Goal: Use online tool/utility: Use online tool/utility

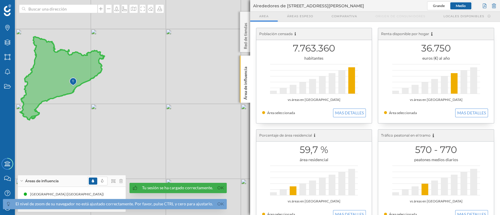
scroll to position [47, 0]
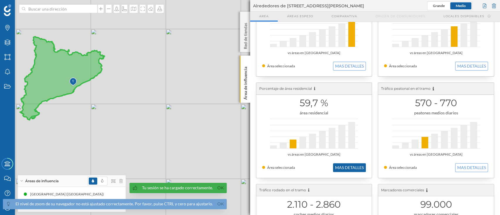
click at [354, 170] on button "MAS DETALLES" at bounding box center [349, 168] width 33 height 9
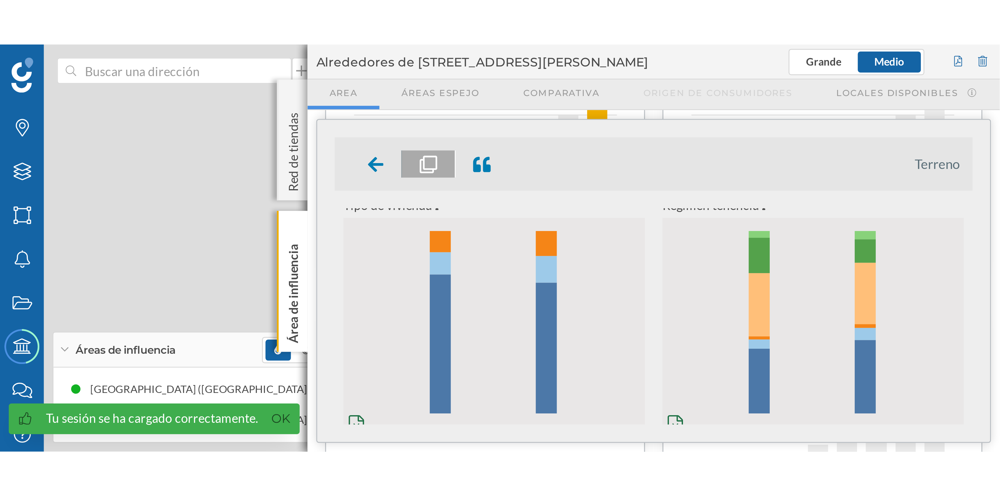
scroll to position [0, 0]
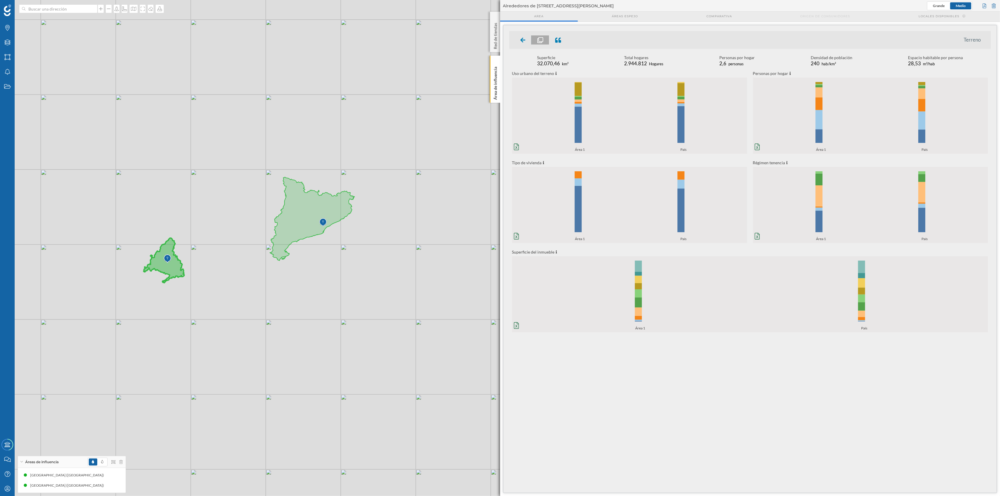
click at [169, 215] on img at bounding box center [167, 259] width 7 height 12
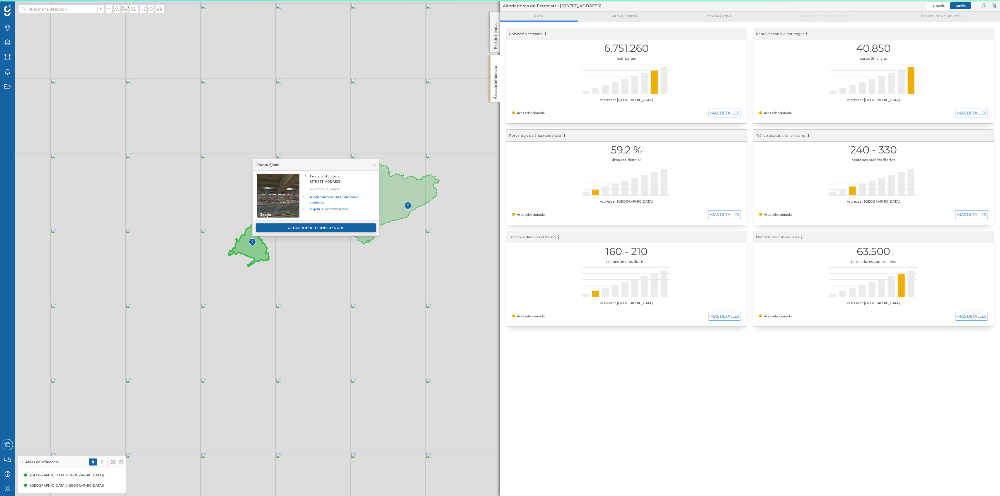
click at [330, 215] on div "Crear área de influencia" at bounding box center [316, 228] width 120 height 9
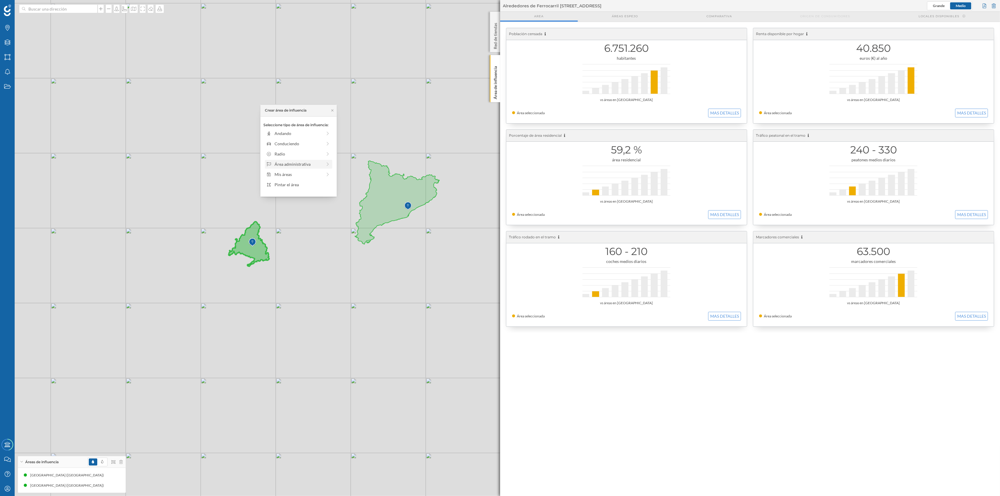
click at [313, 161] on div "Área administrativa" at bounding box center [299, 164] width 48 height 6
click at [409, 215] on div "© Mapbox © OpenStreetMap Improve this map" at bounding box center [500, 248] width 1000 height 496
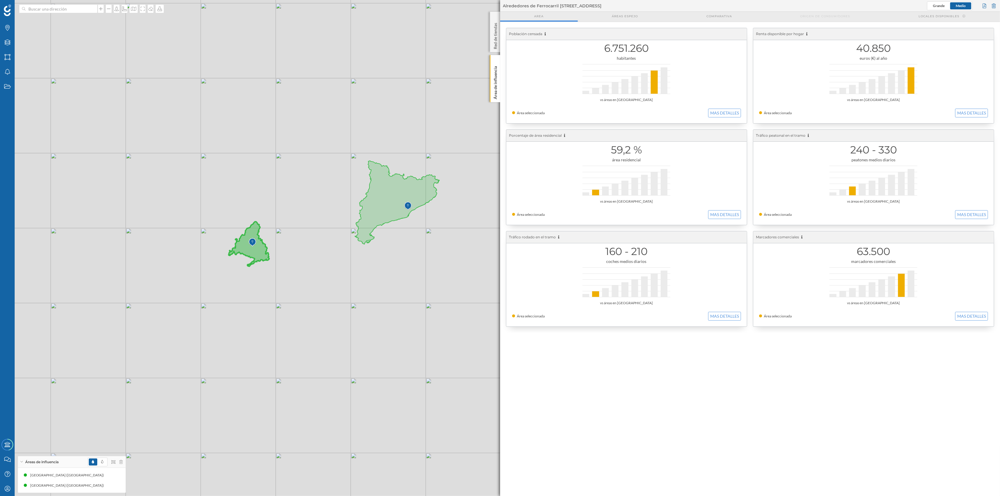
click at [251, 215] on img at bounding box center [252, 243] width 7 height 12
drag, startPoint x: 609, startPoint y: 47, endPoint x: 654, endPoint y: 47, distance: 45.4
click at [500, 47] on h1 "6.751.260" at bounding box center [626, 48] width 229 height 11
click at [500, 212] on div "59,2 % área residencial vs áreas en [GEOGRAPHIC_DATA] Área seleccionada MAS DET…" at bounding box center [626, 177] width 241 height 95
click at [500, 215] on button "MAS DETALLES" at bounding box center [724, 214] width 33 height 9
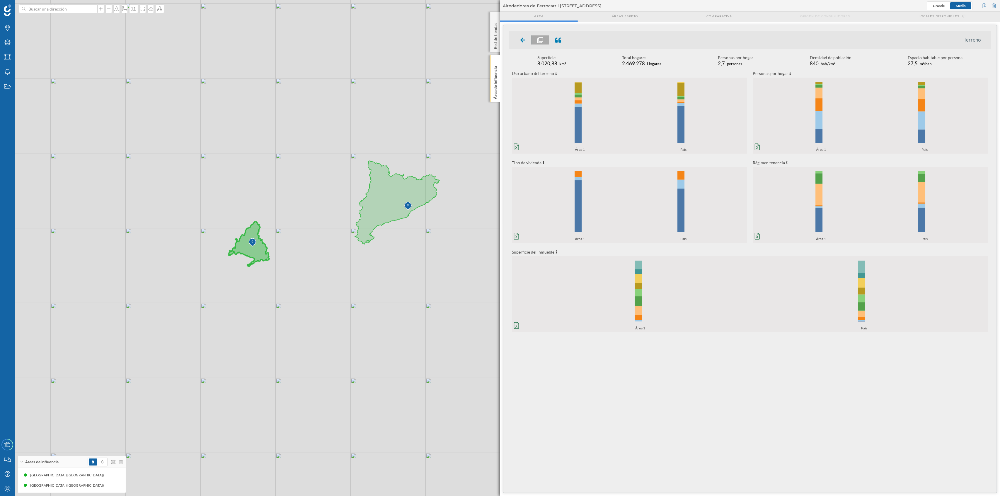
click at [500, 215] on icon "0% 20% 40% 60% 80% 100% Área 1 País 0% 20% 40% 60% 80% 100% Área 1 País" at bounding box center [750, 294] width 476 height 73
